Goal: Check status: Check status

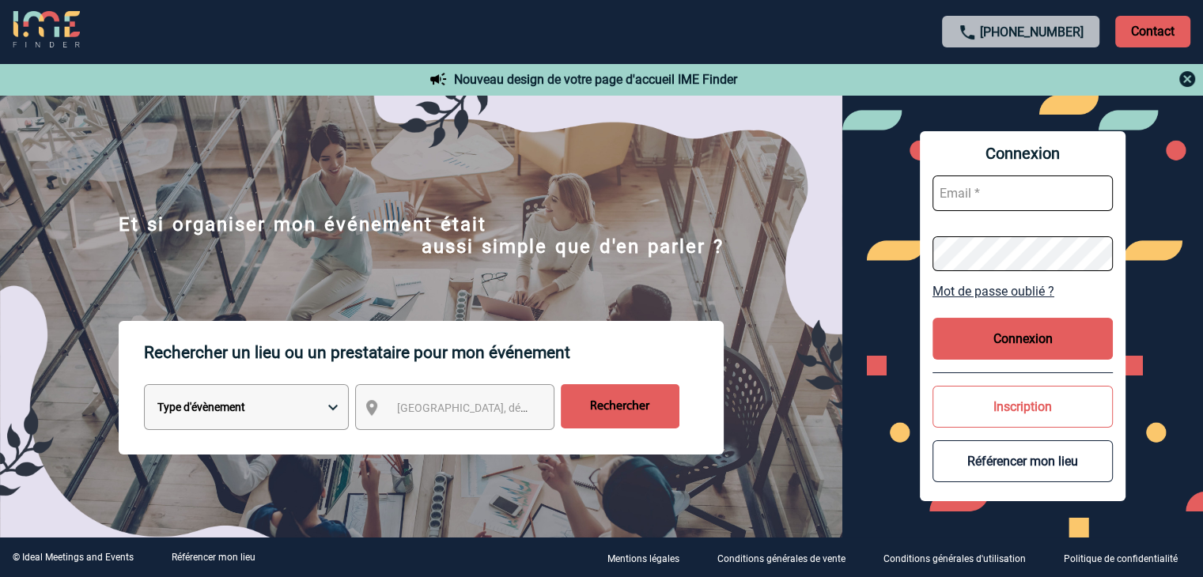
type input "[EMAIL_ADDRESS][DOMAIN_NAME]"
click at [1066, 352] on button "Connexion" at bounding box center [1023, 339] width 180 height 42
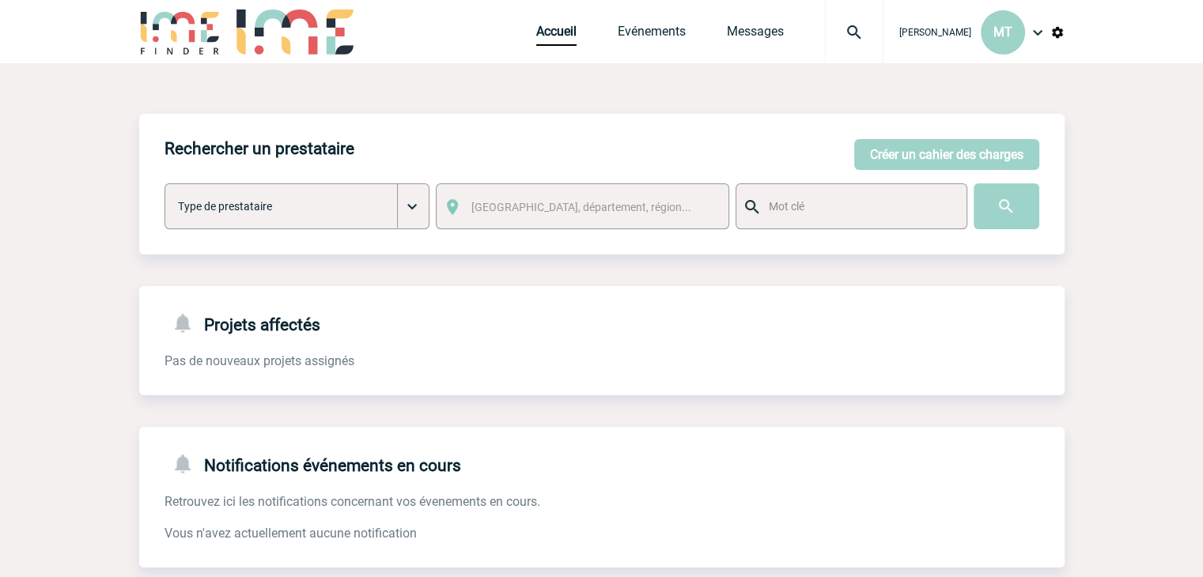
click at [848, 30] on img at bounding box center [854, 32] width 57 height 19
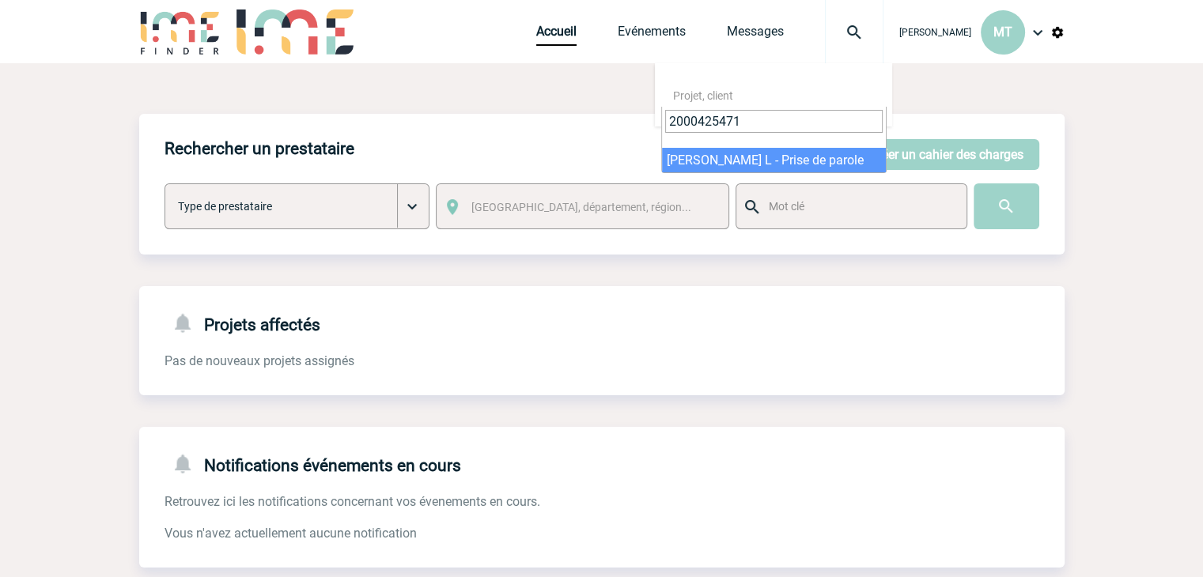
type input "2000425471"
select select "24972"
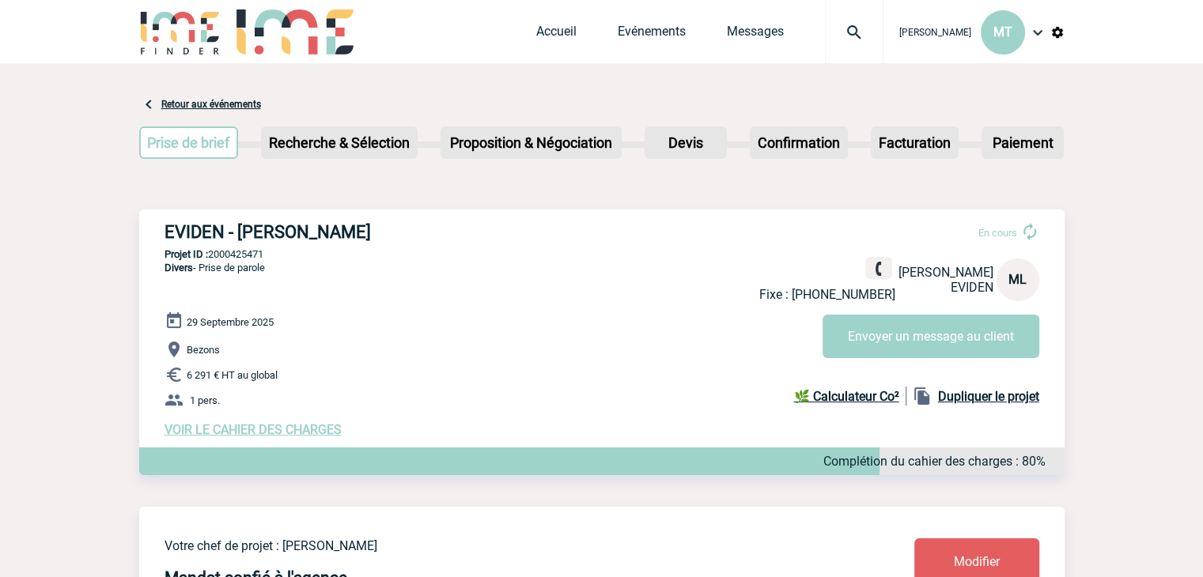
drag, startPoint x: 77, startPoint y: 124, endPoint x: 69, endPoint y: 128, distance: 8.8
